Goal: Find specific page/section: Find specific page/section

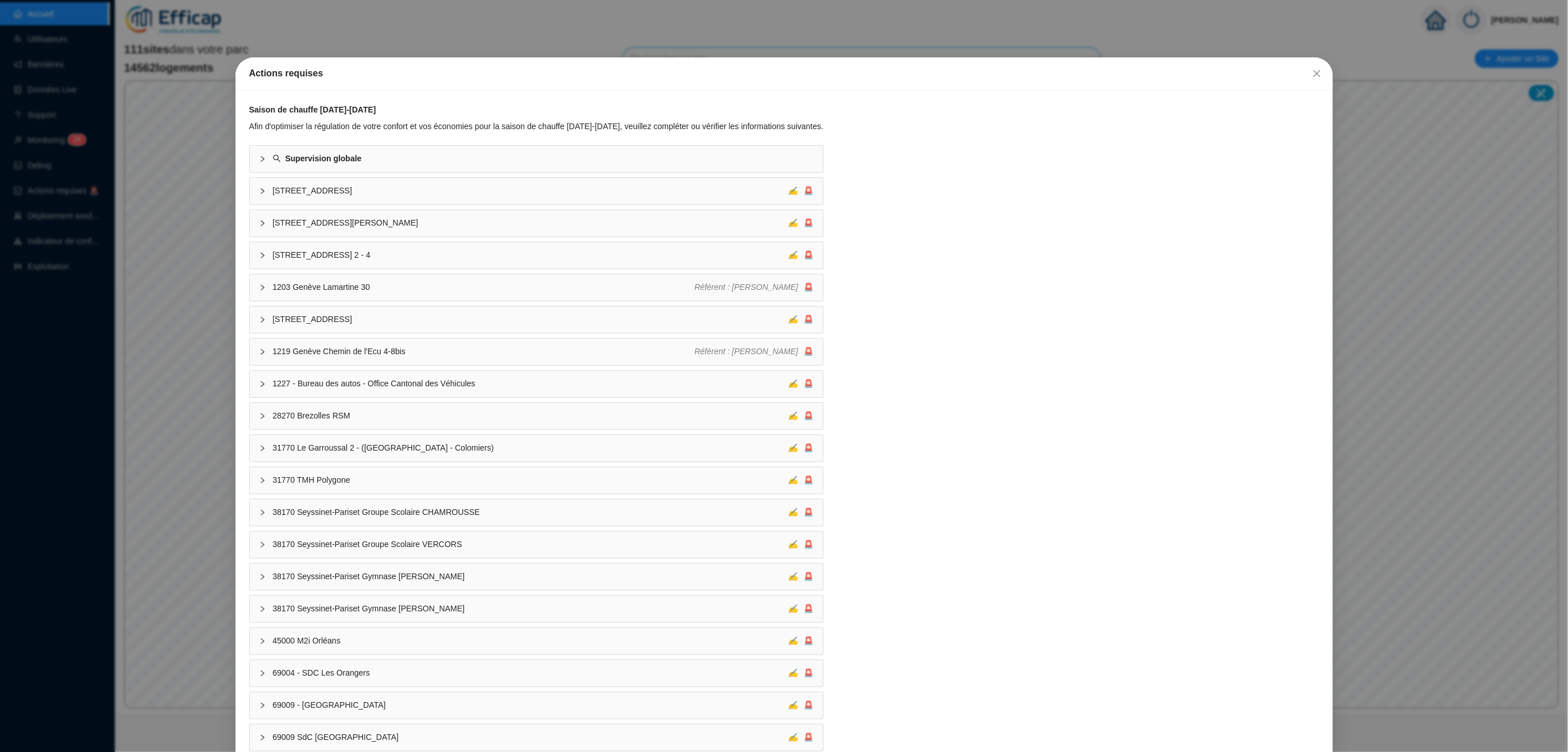
click at [1307, 75] on span "Fermer" at bounding box center [1316, 73] width 18 height 9
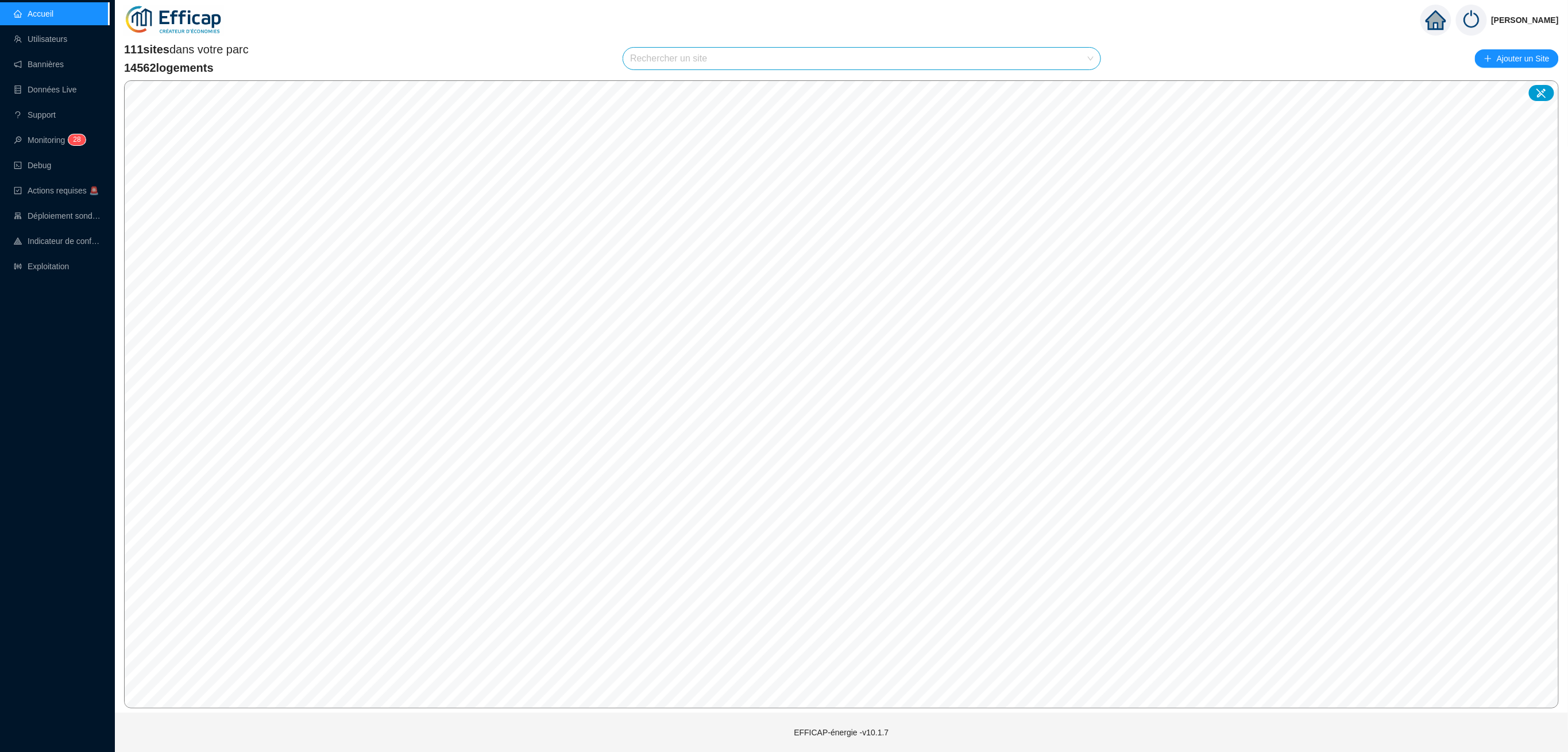
click at [893, 58] on input "search" at bounding box center [856, 59] width 453 height 22
type input "source"
click at [872, 55] on span "95370 Domaine de la Source" at bounding box center [861, 59] width 463 height 22
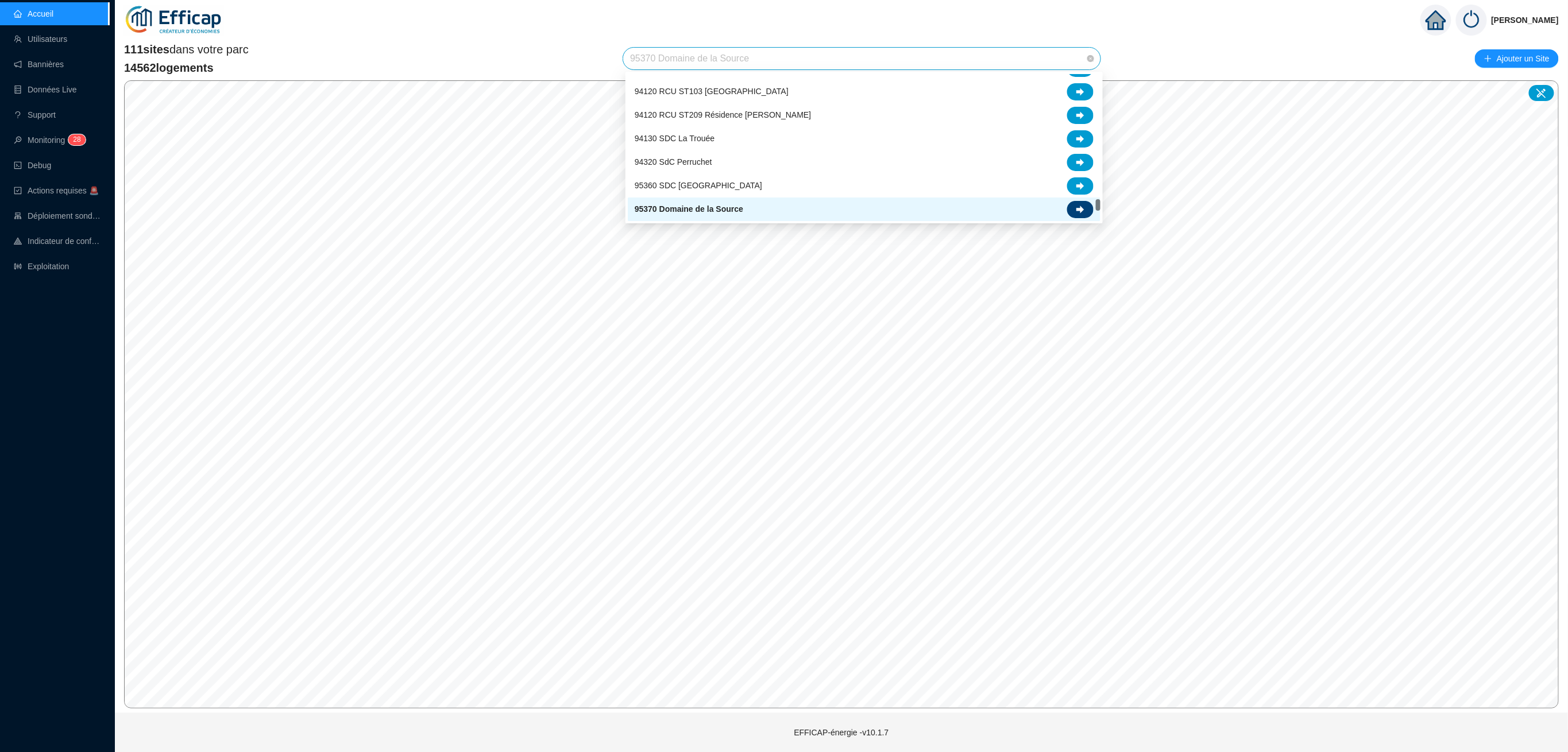
click at [1080, 205] on icon at bounding box center [1080, 209] width 8 height 8
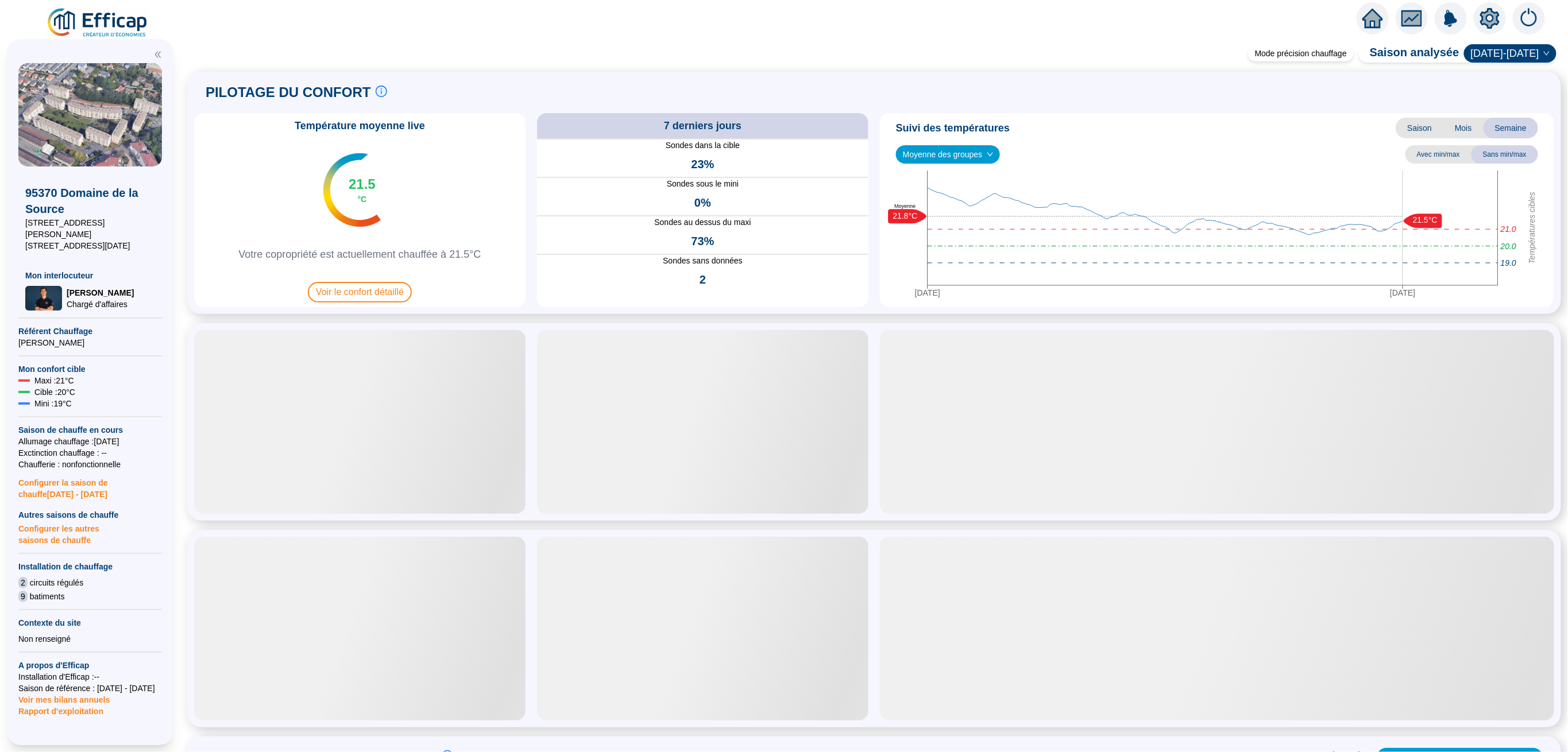
scroll to position [77, 0]
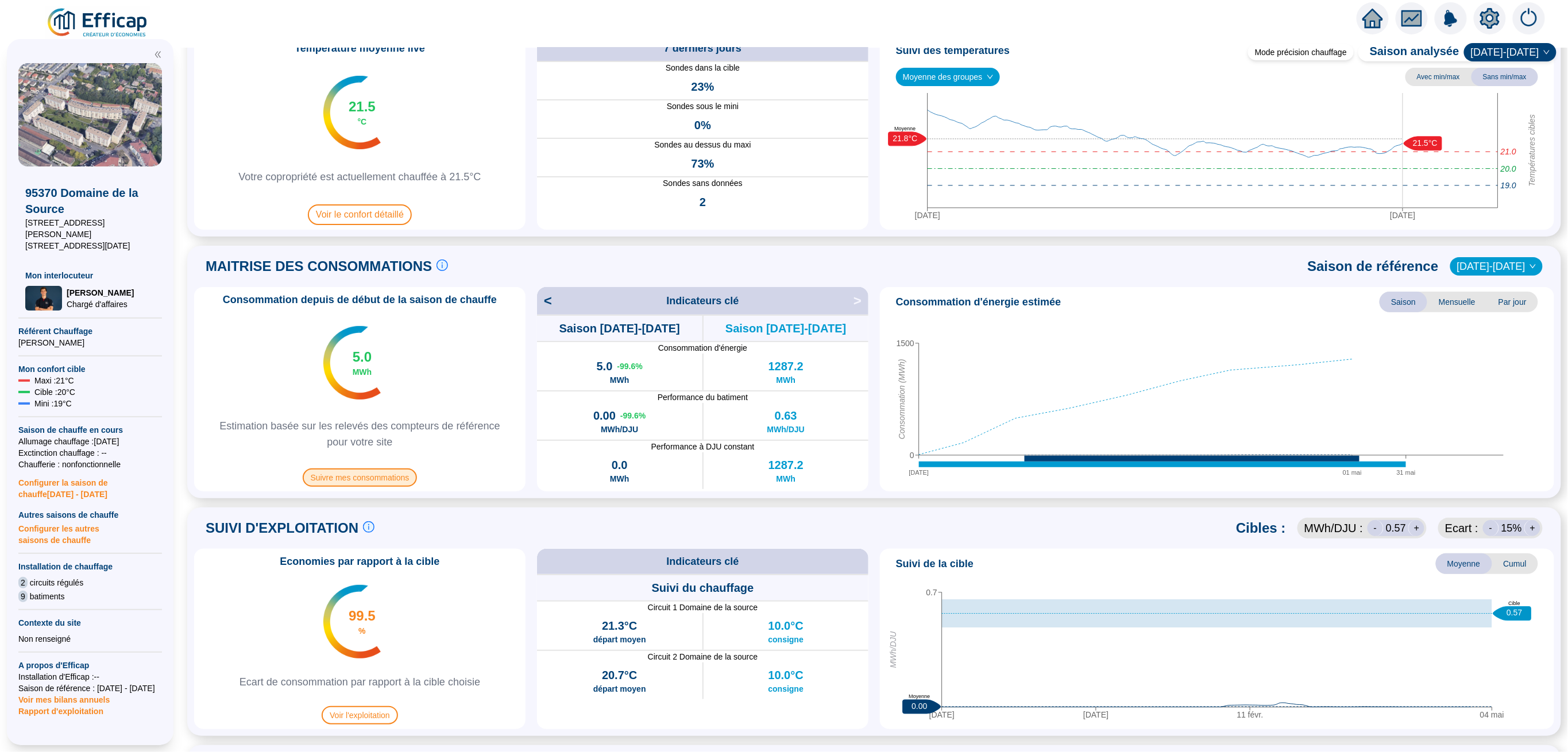
click at [398, 474] on span "Suivre mes consommations" at bounding box center [360, 477] width 115 height 18
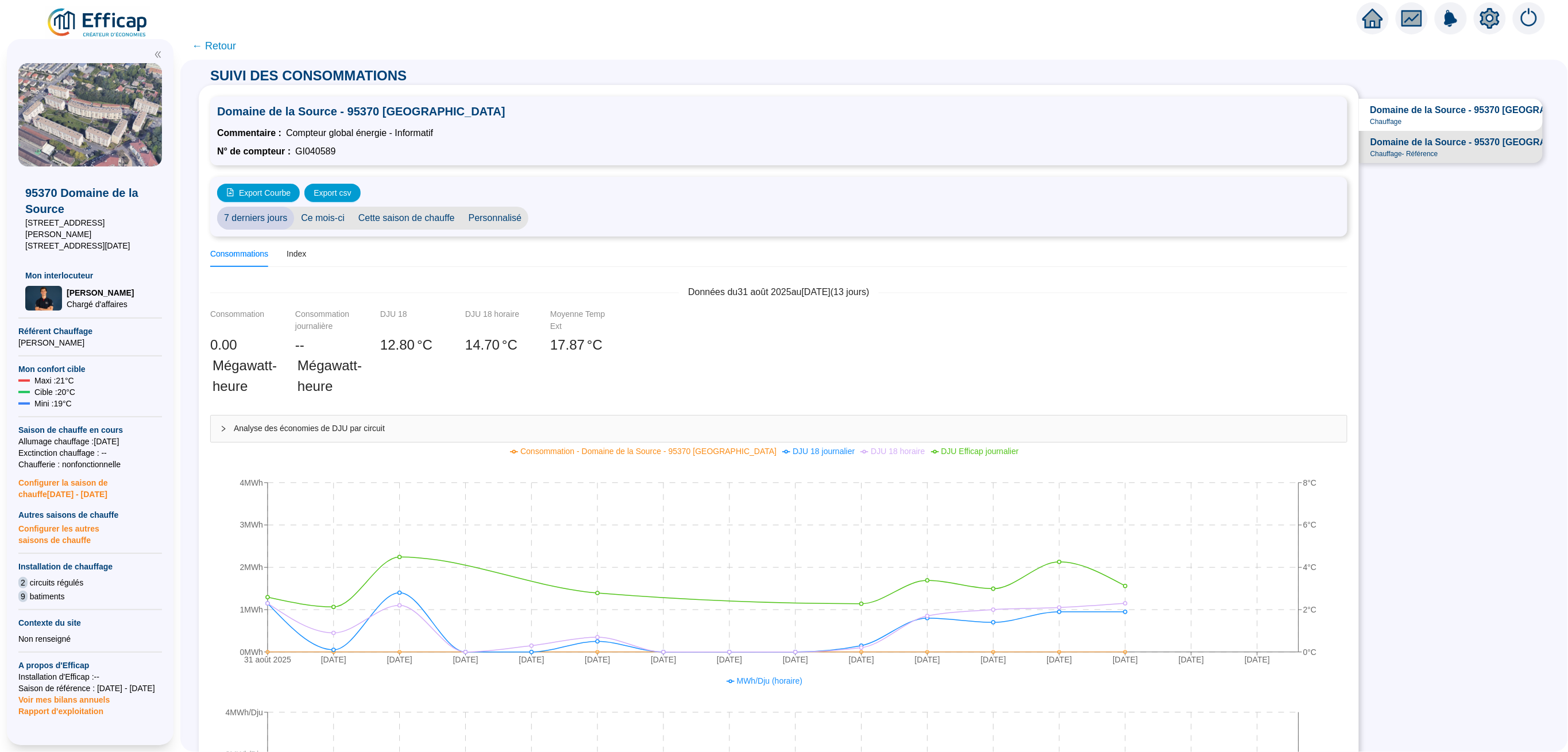
click at [1414, 108] on span "Domaine de la Source - 95370 [GEOGRAPHIC_DATA]" at bounding box center [1484, 111] width 230 height 14
click at [1466, 149] on span "Domaine de la Source - 95370 [GEOGRAPHIC_DATA]" at bounding box center [1484, 142] width 230 height 14
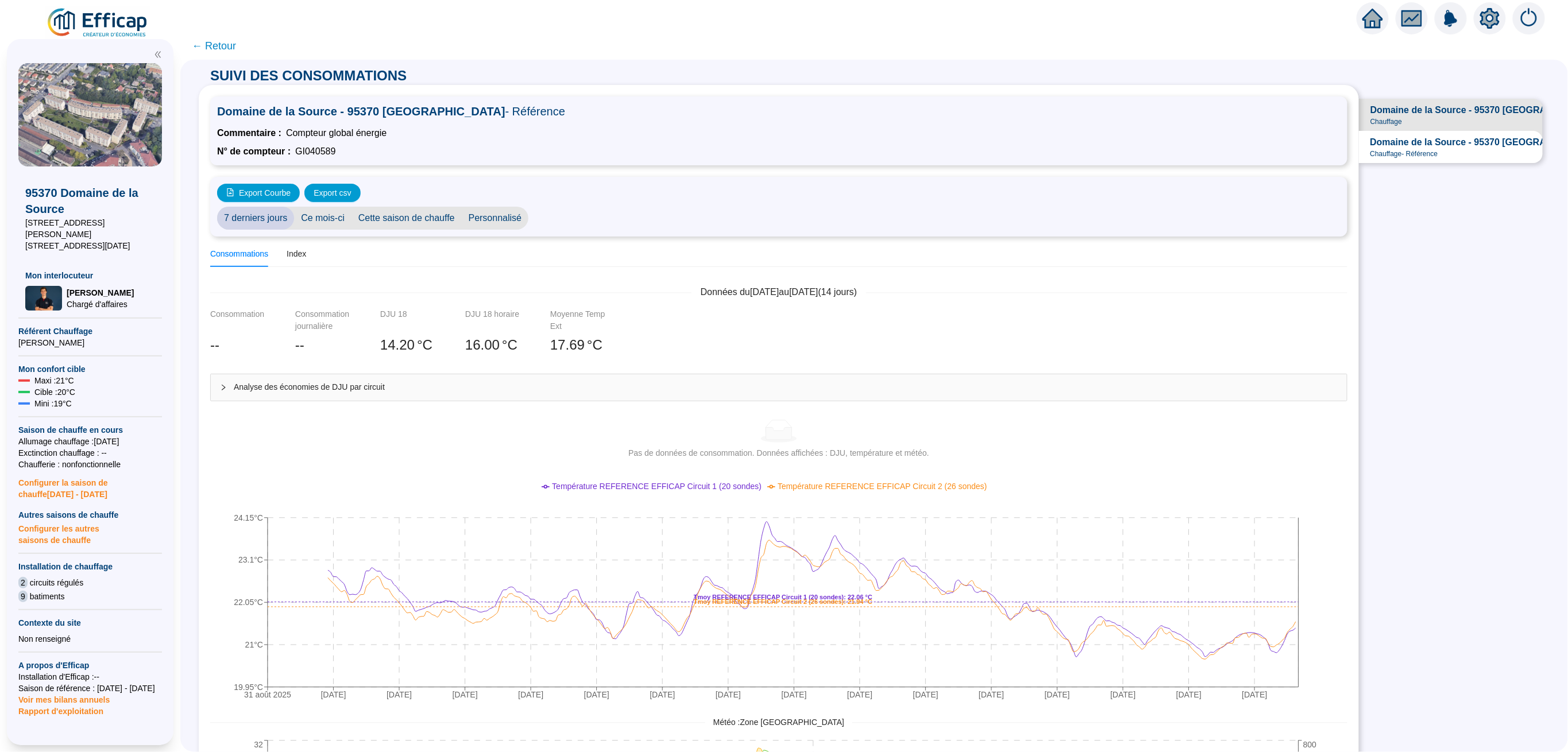
click at [422, 212] on span "Cette saison de chauffe" at bounding box center [406, 218] width 111 height 23
